Goal: Transaction & Acquisition: Purchase product/service

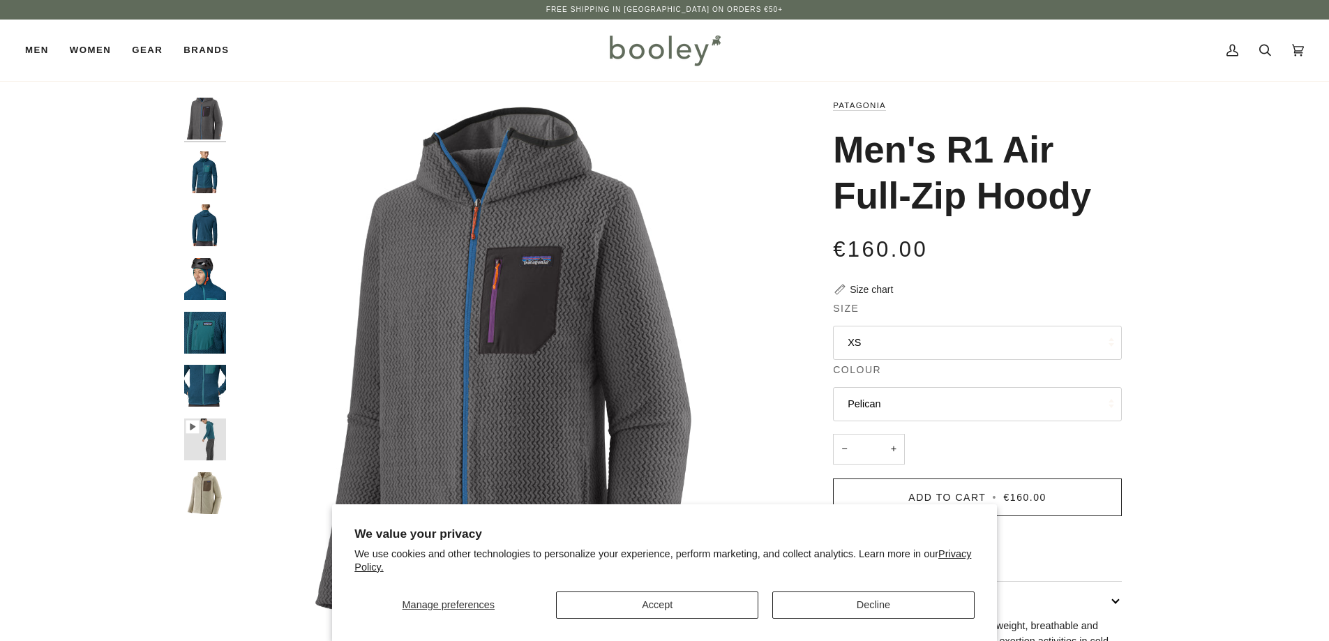
click at [896, 345] on button "XS" at bounding box center [977, 343] width 289 height 34
click at [710, 314] on img "Patagonia Men's R1 Air Full-Zip Hoody Forge Grey - Booley Galway" at bounding box center [509, 374] width 552 height 552
click at [896, 403] on button "Pelican" at bounding box center [977, 404] width 289 height 34
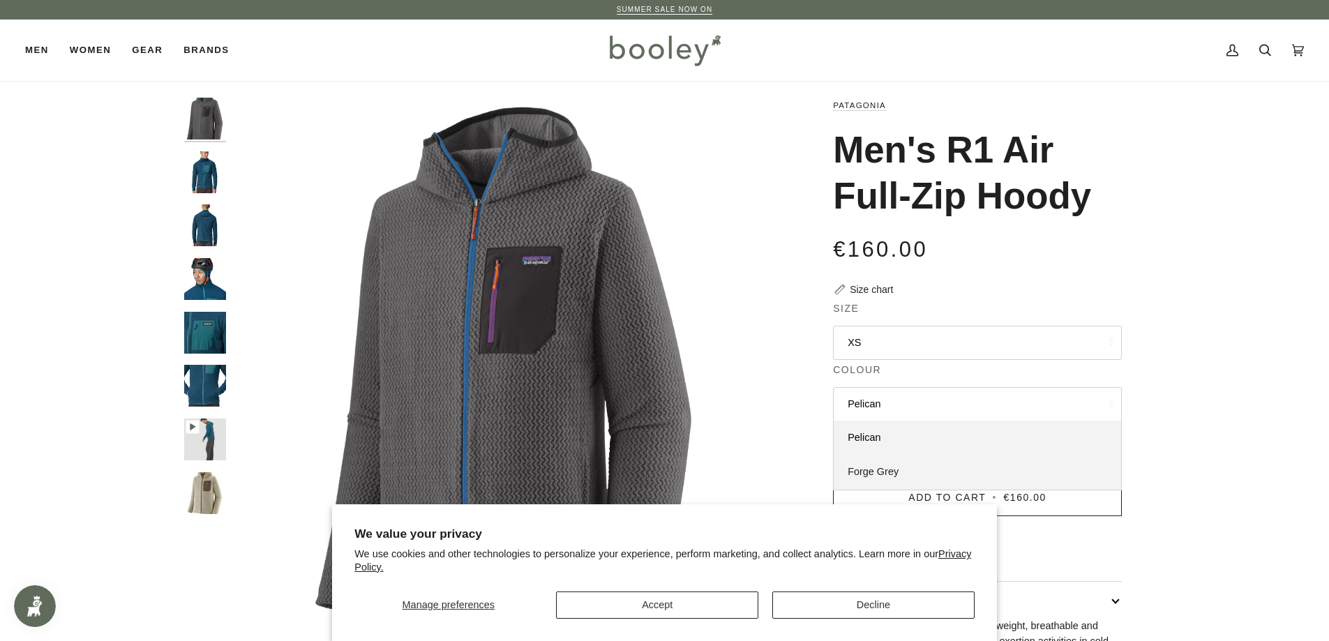
click at [894, 472] on span "Forge Grey" at bounding box center [873, 471] width 51 height 11
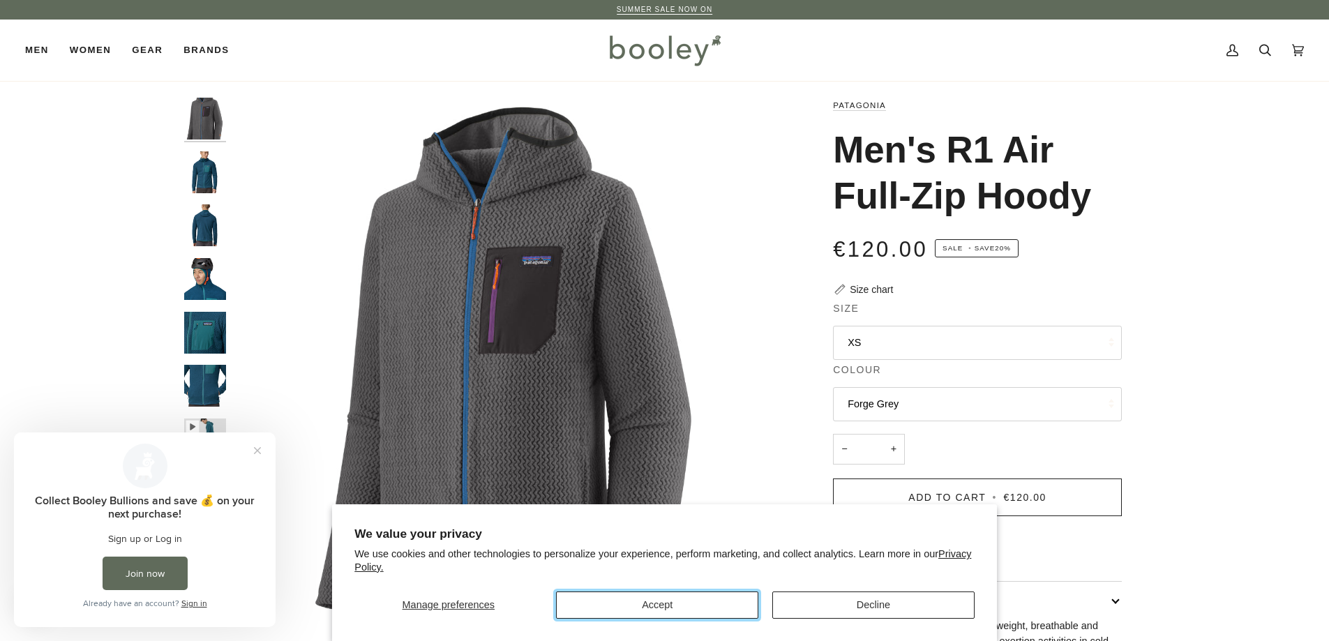
click at [600, 606] on button "Accept" at bounding box center [657, 605] width 202 height 27
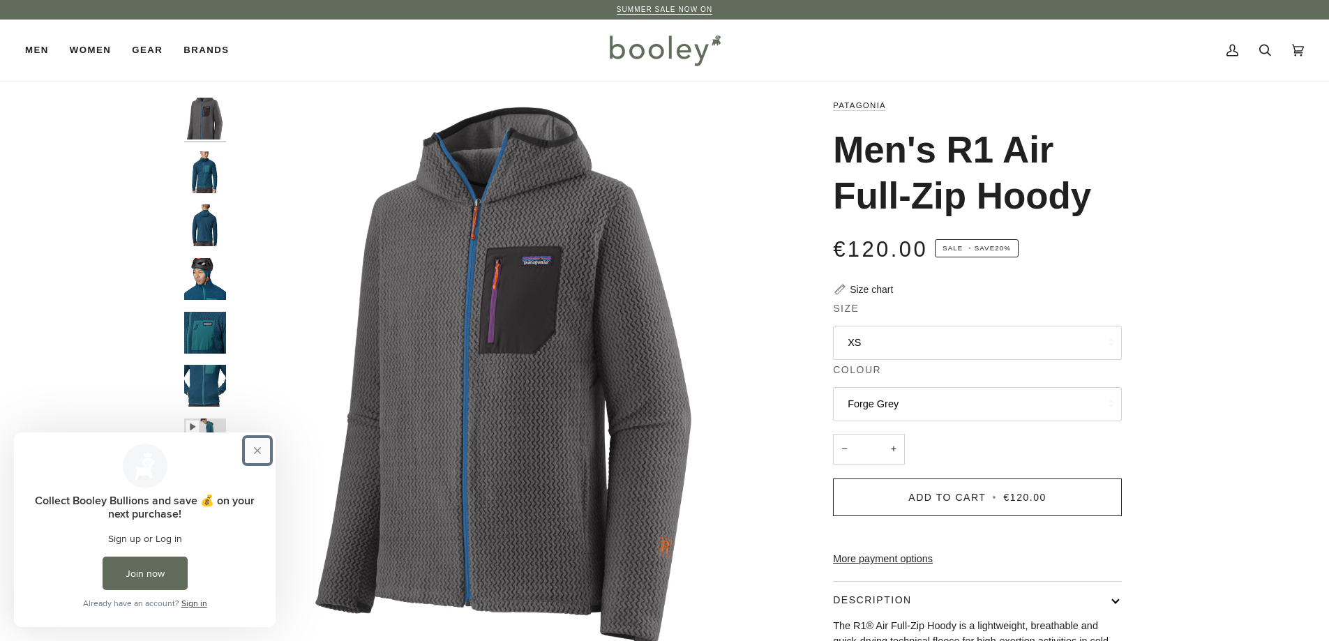
click at [257, 456] on button "Close prompt" at bounding box center [257, 450] width 25 height 25
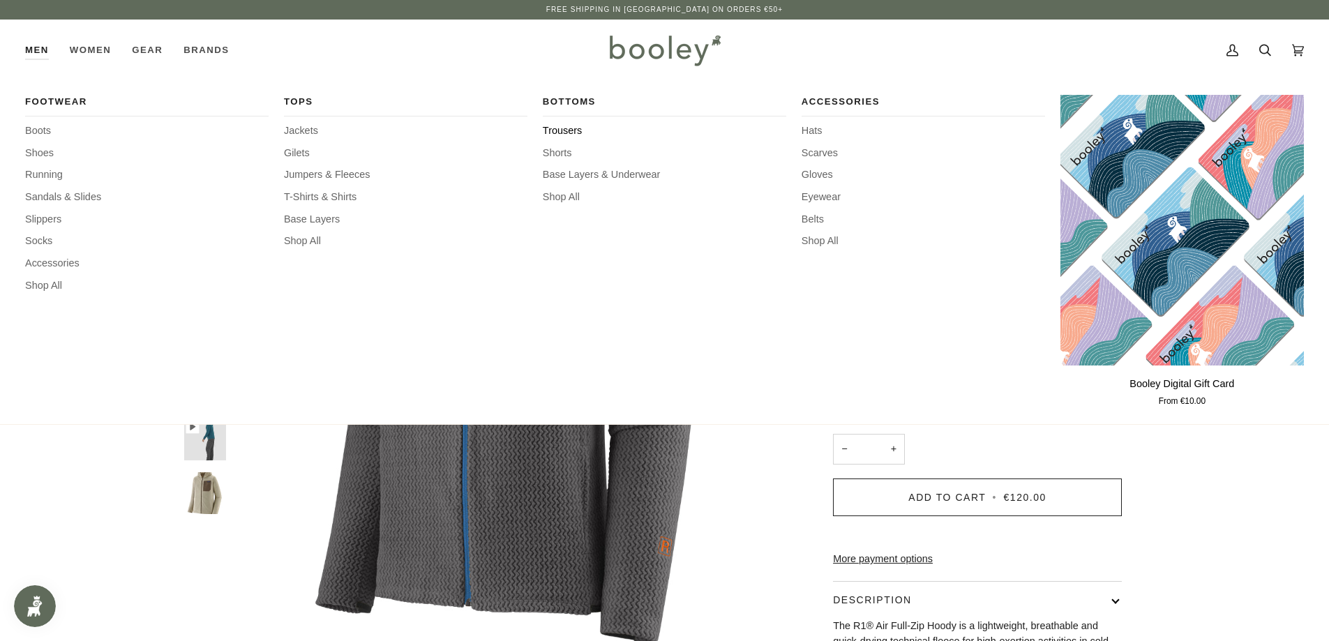
click at [564, 128] on span "Trousers" at bounding box center [664, 130] width 243 height 15
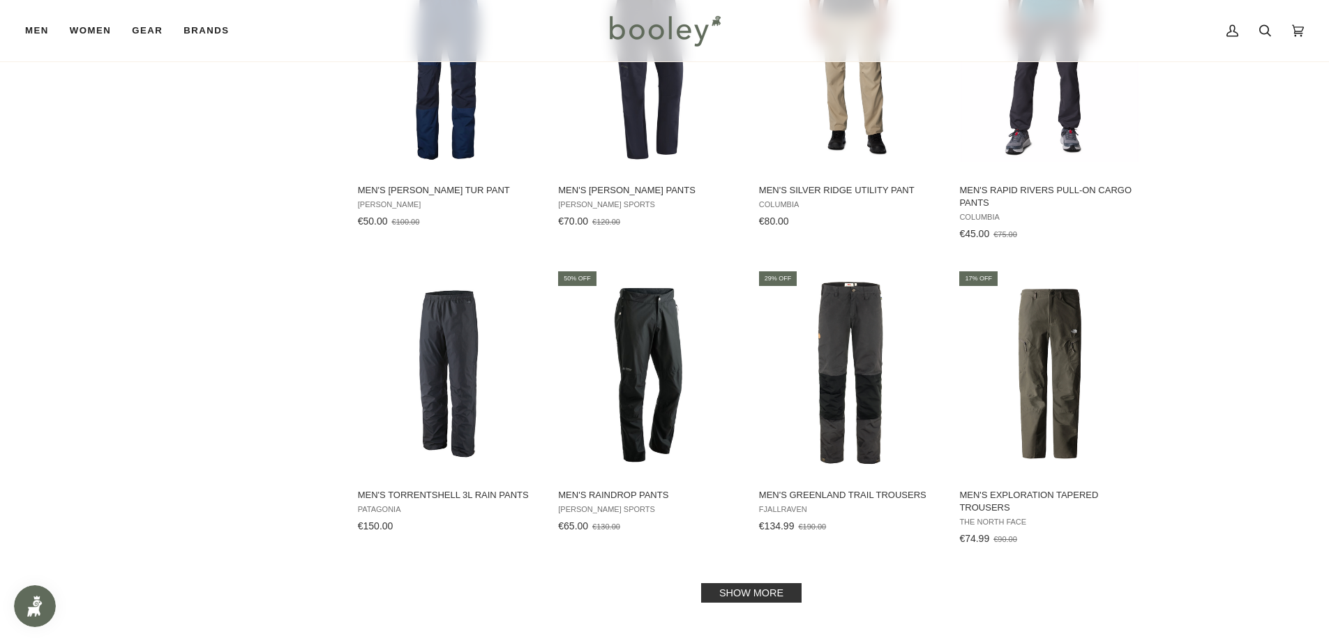
scroll to position [1256, 0]
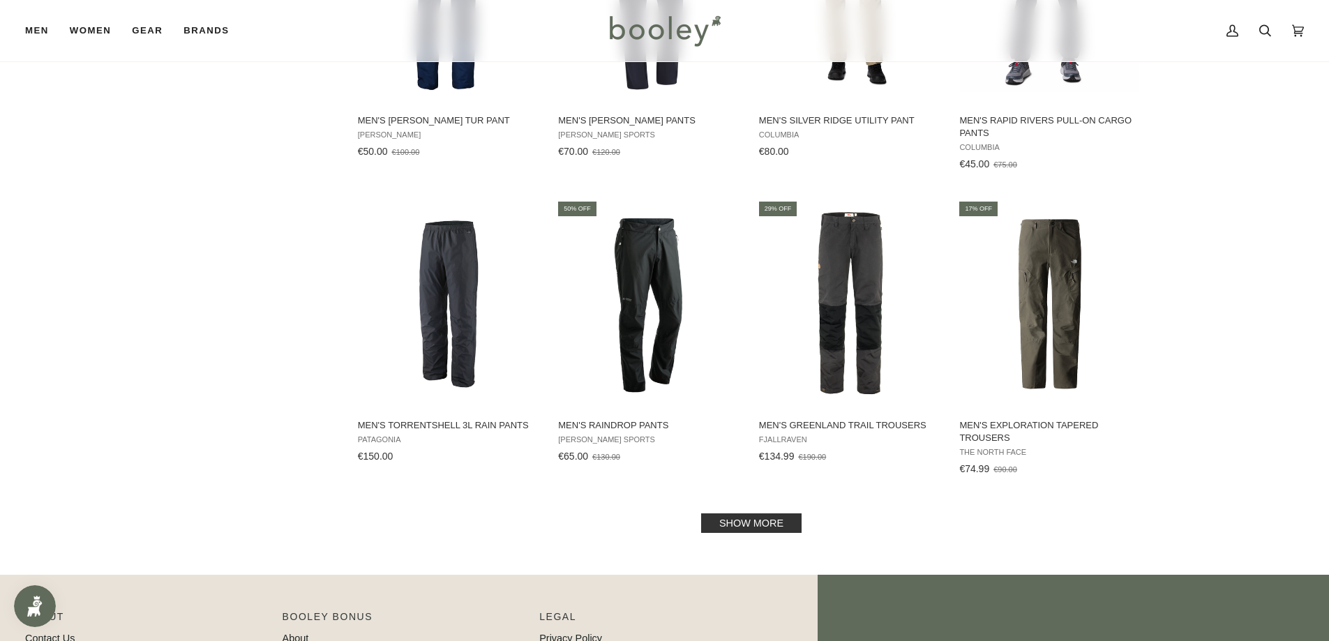
click at [759, 520] on link "Show more" at bounding box center [751, 523] width 100 height 20
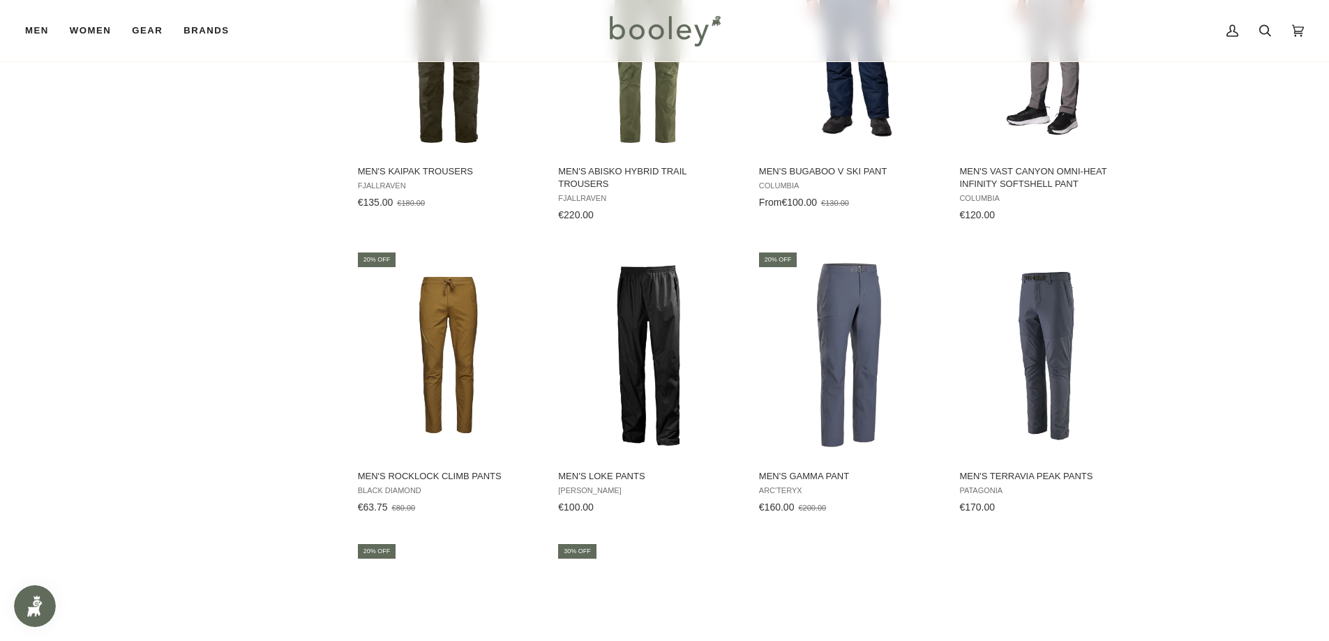
scroll to position [2093, 0]
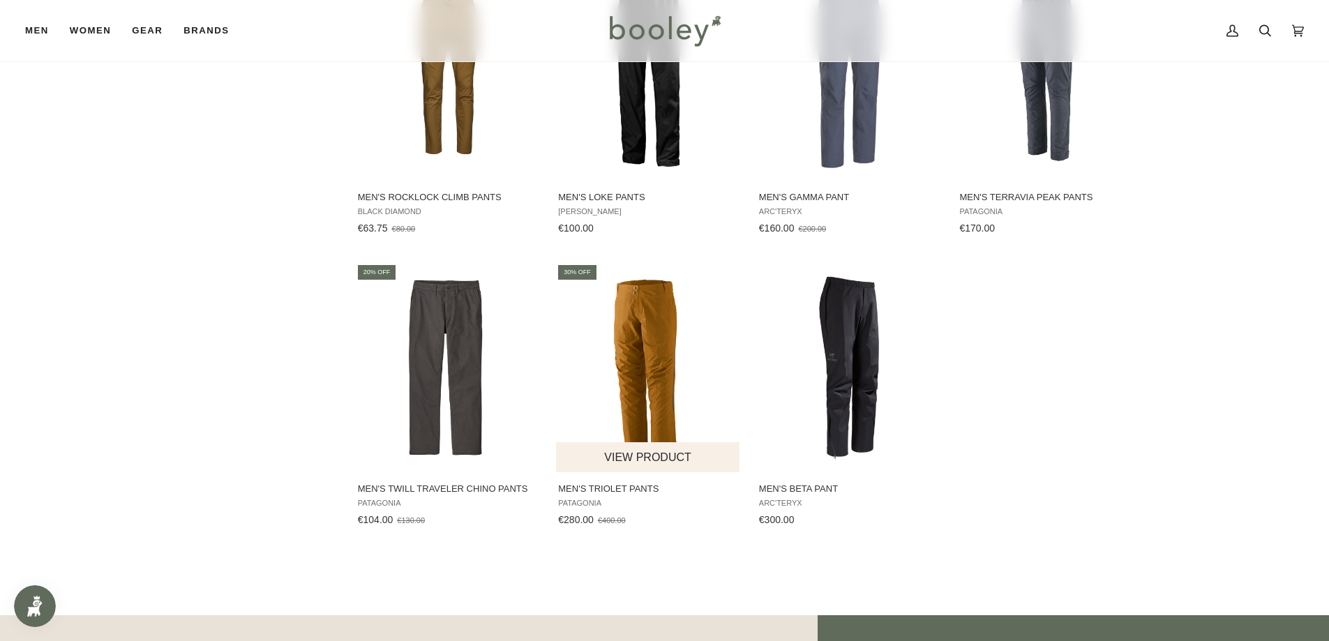
click at [647, 330] on img "Men's Triolet Pants" at bounding box center [648, 368] width 185 height 185
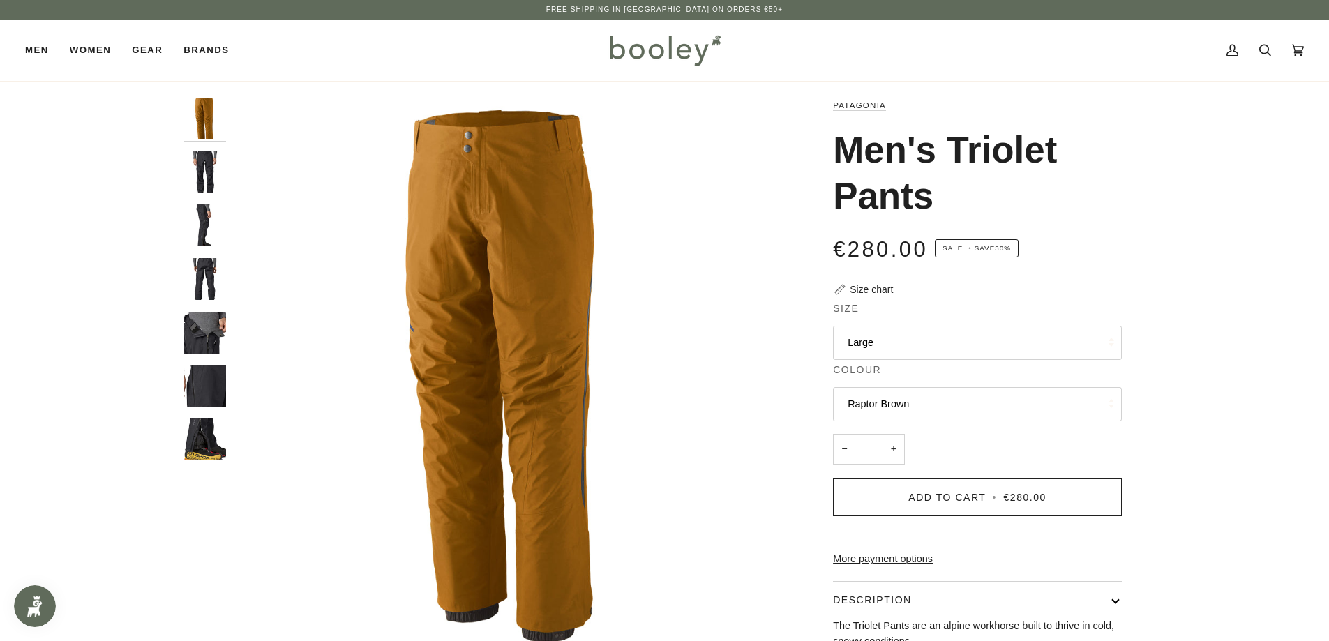
click at [204, 170] on img "Patagonia Men's Triolet Pants - Booley Galway" at bounding box center [205, 172] width 42 height 42
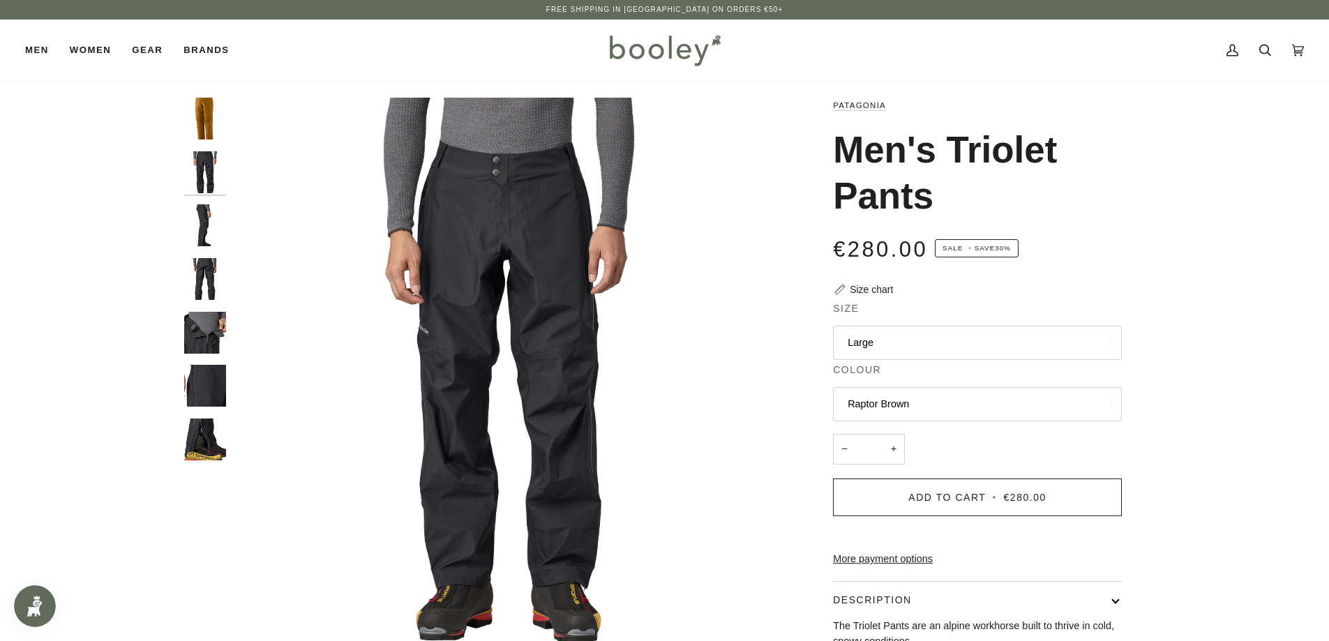
click at [192, 213] on img "Patagonia Men's Triolet Pants - Booley Galway" at bounding box center [205, 225] width 42 height 42
